Goal: Task Accomplishment & Management: Manage account settings

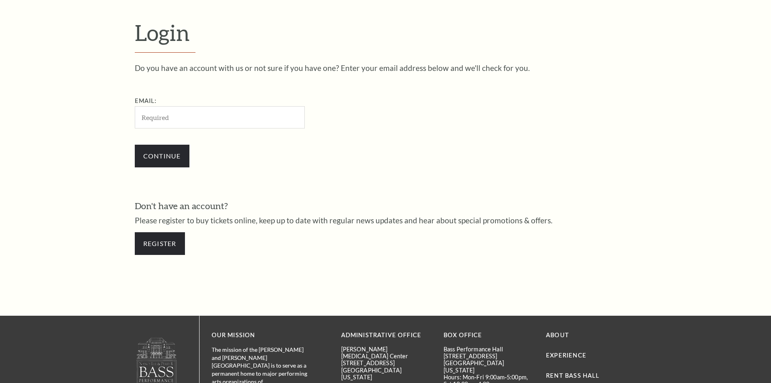
scroll to position [271, 0]
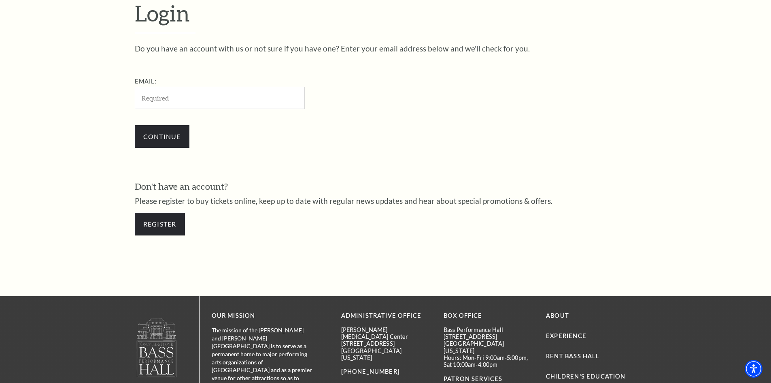
click at [156, 95] on input "Email:" at bounding box center [220, 98] width 170 height 22
type input "nfd7qxb4@gmail.com"
click at [173, 136] on input "Continue" at bounding box center [162, 136] width 55 height 23
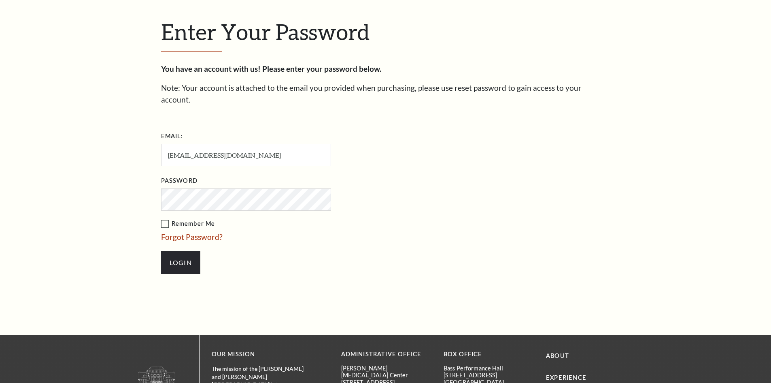
scroll to position [279, 0]
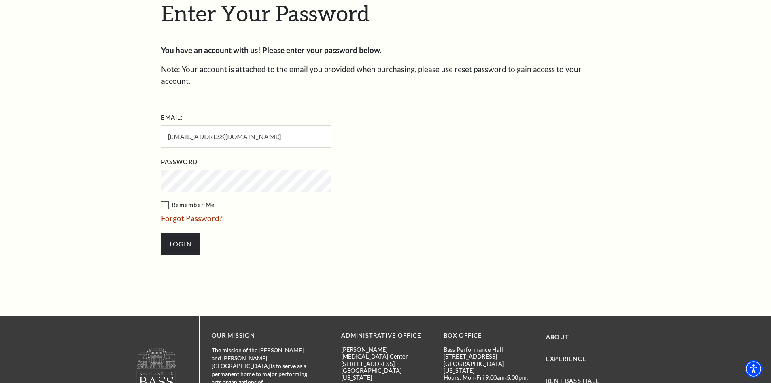
click at [161, 232] on input "Login" at bounding box center [180, 243] width 39 height 23
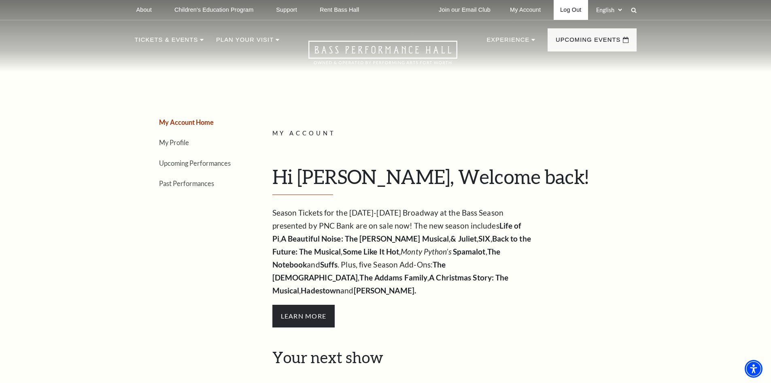
click at [568, 11] on link "Log Out" at bounding box center [571, 10] width 34 height 20
